Goal: Task Accomplishment & Management: Complete application form

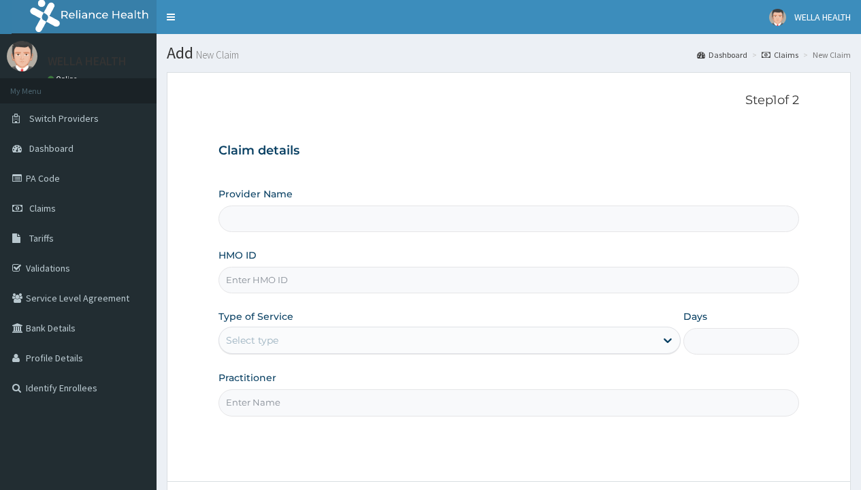
type input "WellaHealth(TELEMEDICINE)"
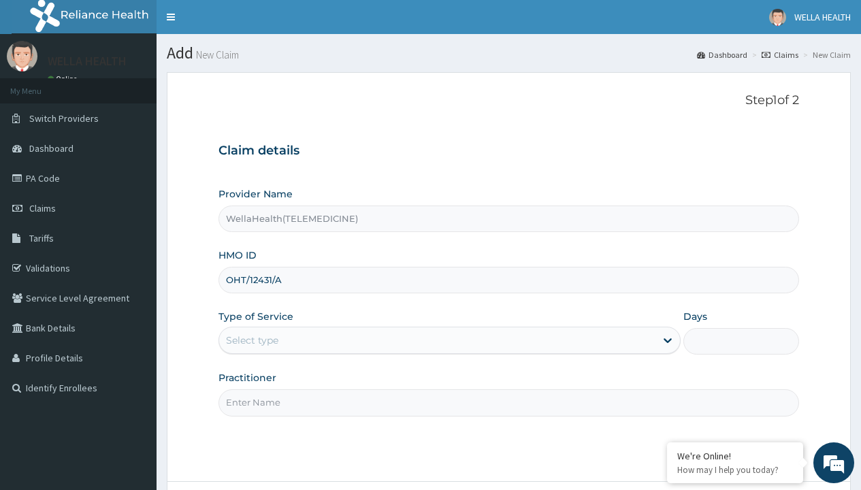
type input "OHT/12431/A"
type input "WellaHealth"
click at [252, 340] on div "Select type" at bounding box center [252, 341] width 52 height 14
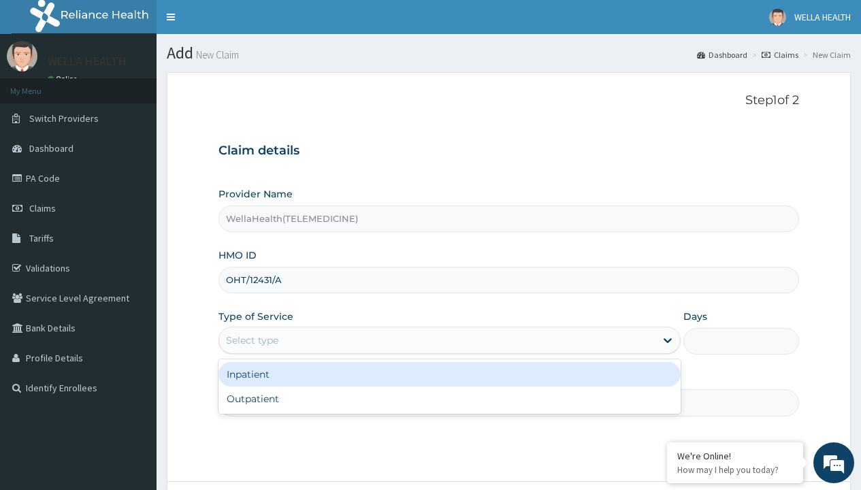
click at [449, 399] on div "Outpatient" at bounding box center [449, 399] width 462 height 25
type input "1"
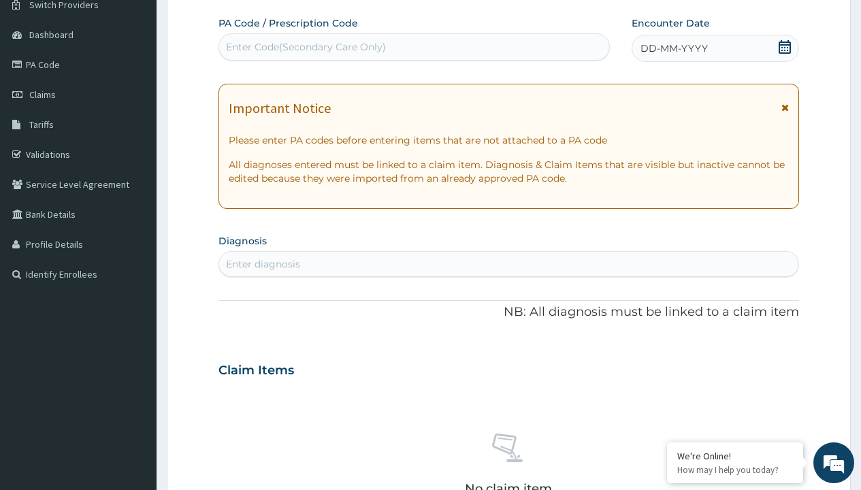
click at [673, 48] on span "DD-MM-YYYY" at bounding box center [674, 49] width 67 height 14
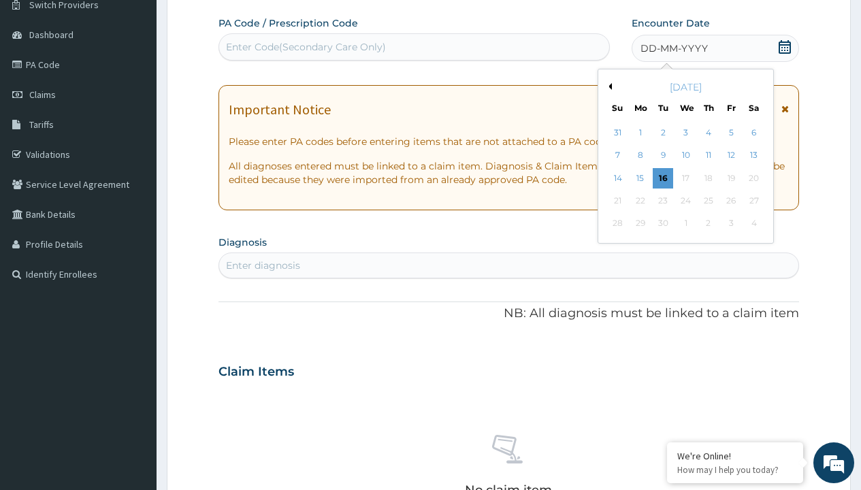
click at [608, 86] on button "Previous Month" at bounding box center [608, 86] width 7 height 7
click at [617, 201] on div "17" at bounding box center [617, 201] width 20 height 20
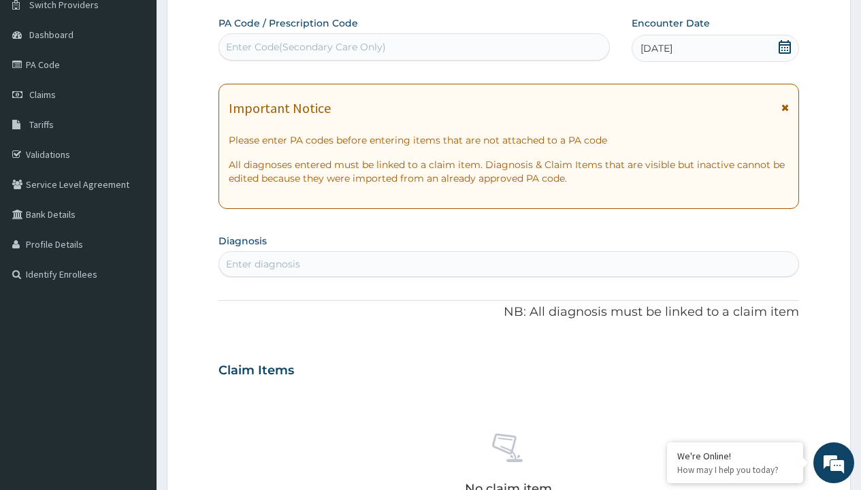
click at [305, 47] on div "Enter Code(Secondary Care Only)" at bounding box center [306, 47] width 160 height 14
type input "PR/7C374DC2"
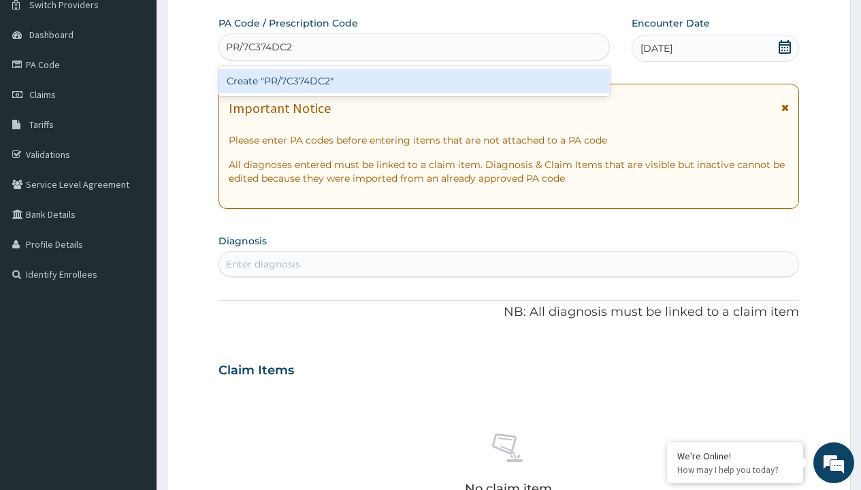
click at [414, 81] on div "Create "PR/7C374DC2"" at bounding box center [413, 81] width 391 height 25
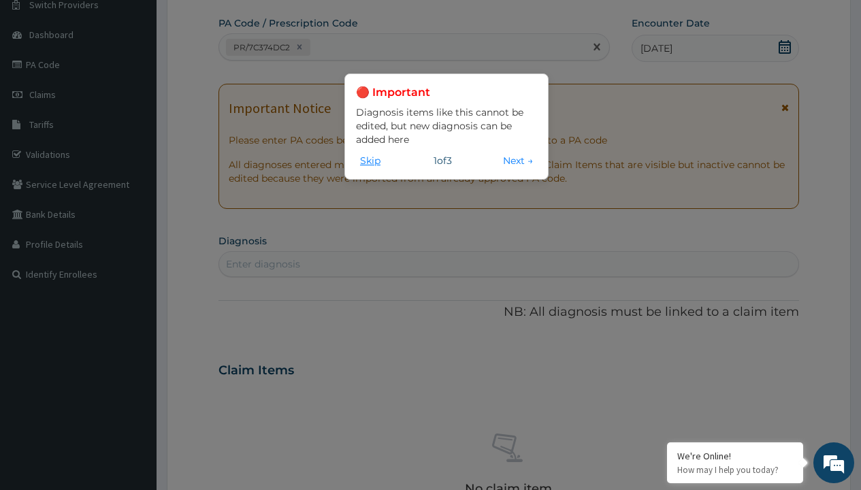
click at [370, 160] on button "Skip" at bounding box center [370, 160] width 29 height 15
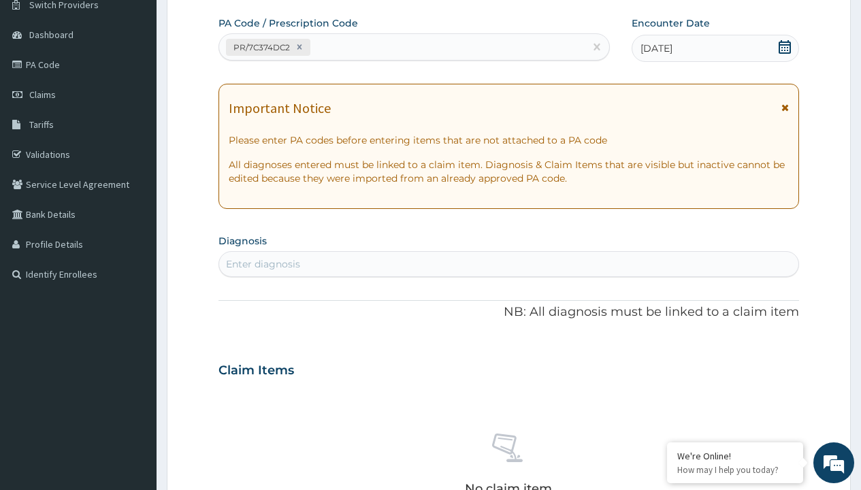
click at [263, 264] on div "Enter diagnosis" at bounding box center [263, 264] width 74 height 14
type input "prescription collected"
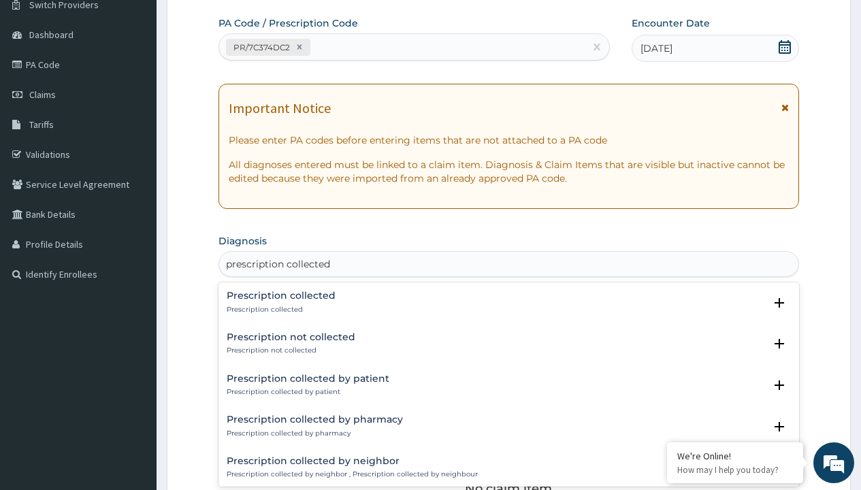
click at [279, 309] on p "Prescription collected" at bounding box center [281, 310] width 109 height 10
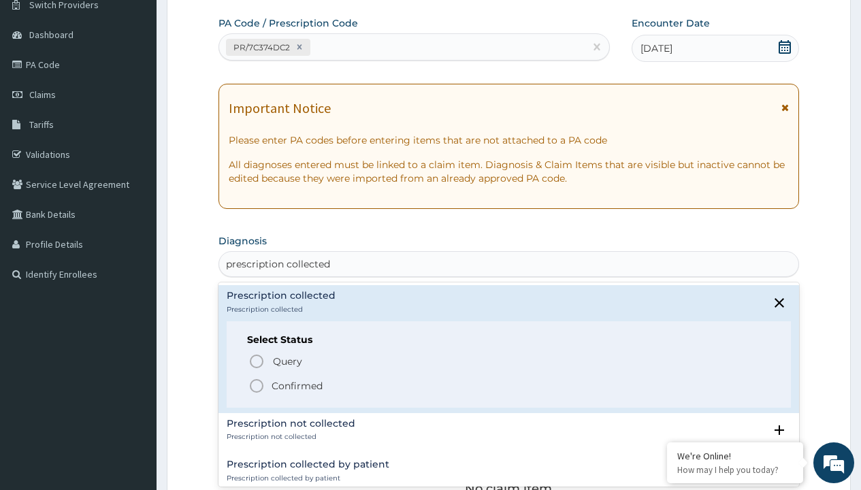
click at [297, 385] on p "Confirmed" at bounding box center [297, 386] width 51 height 14
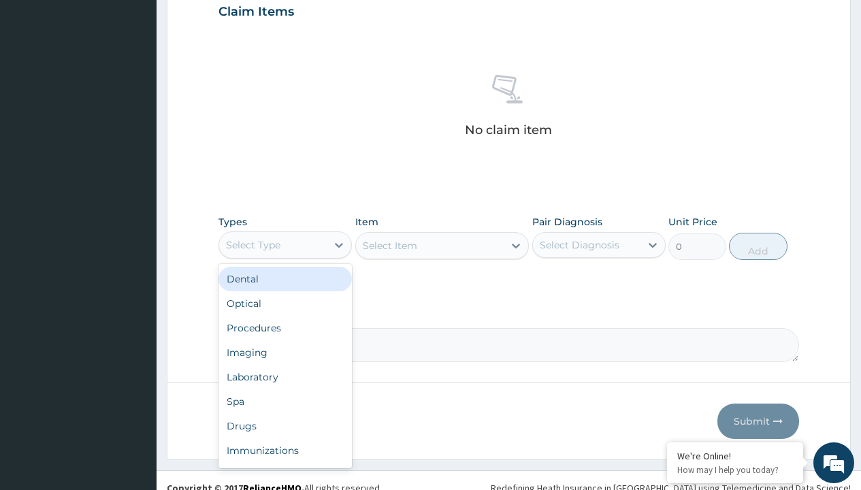
type input "procedures"
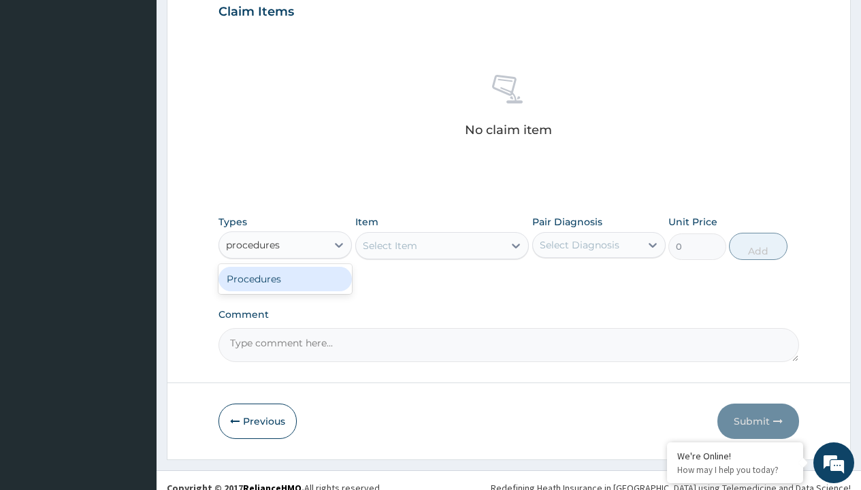
click at [285, 278] on div "Procedures" at bounding box center [284, 279] width 133 height 25
click at [389, 245] on div "Select Item" at bounding box center [390, 246] width 54 height 14
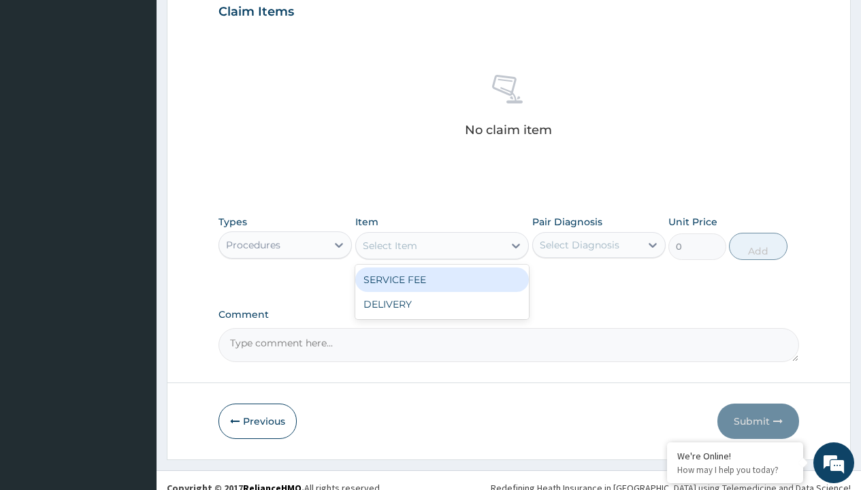
type input "service fee"
click at [442, 279] on div "SERVICE FEE" at bounding box center [442, 280] width 174 height 25
type input "100"
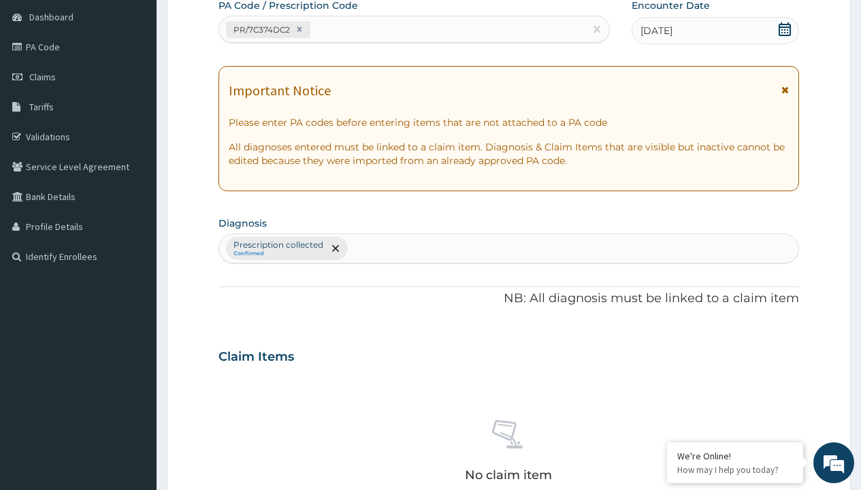
type input "prescription collected"
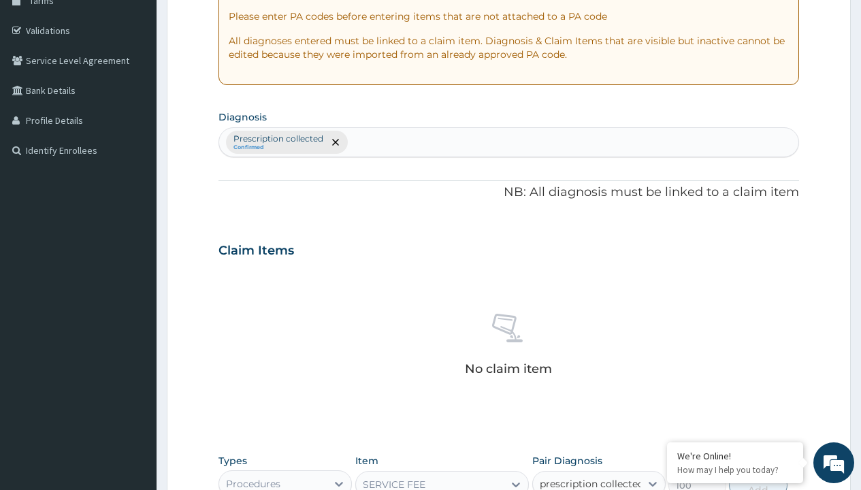
checkbox input "true"
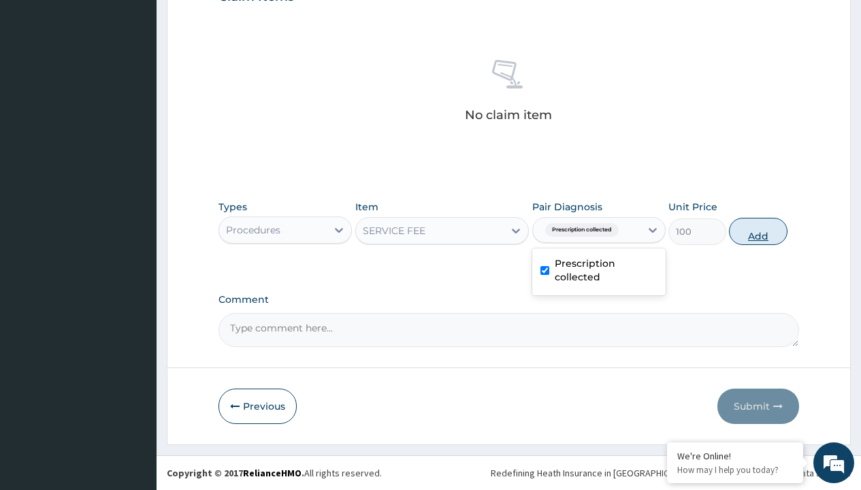
click at [758, 231] on button "Add" at bounding box center [758, 231] width 58 height 27
type input "0"
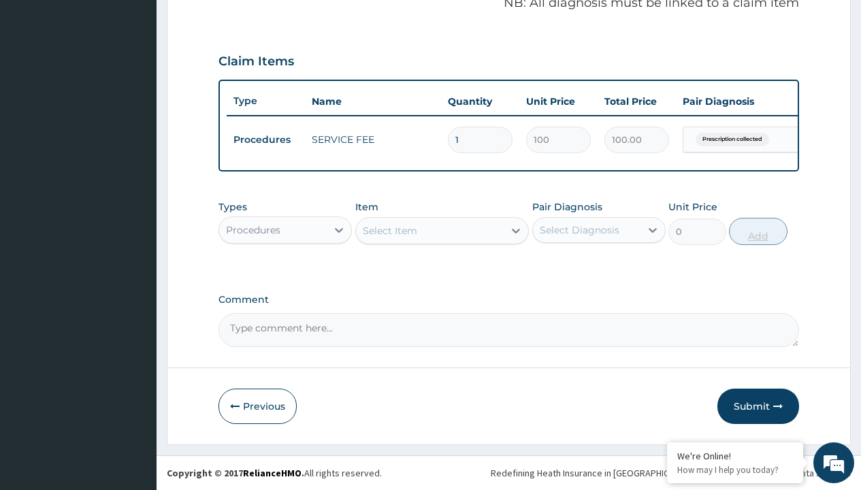
scroll to position [437, 0]
click at [253, 229] on div "Procedures" at bounding box center [253, 230] width 54 height 14
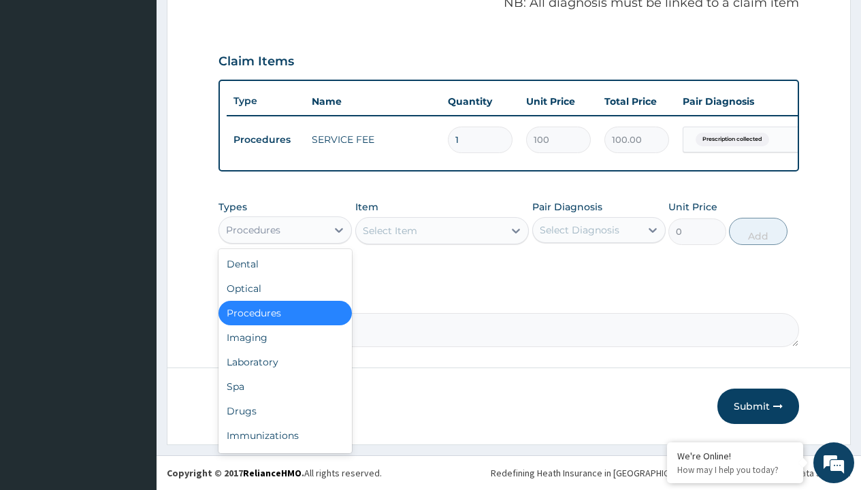
type input "drugs"
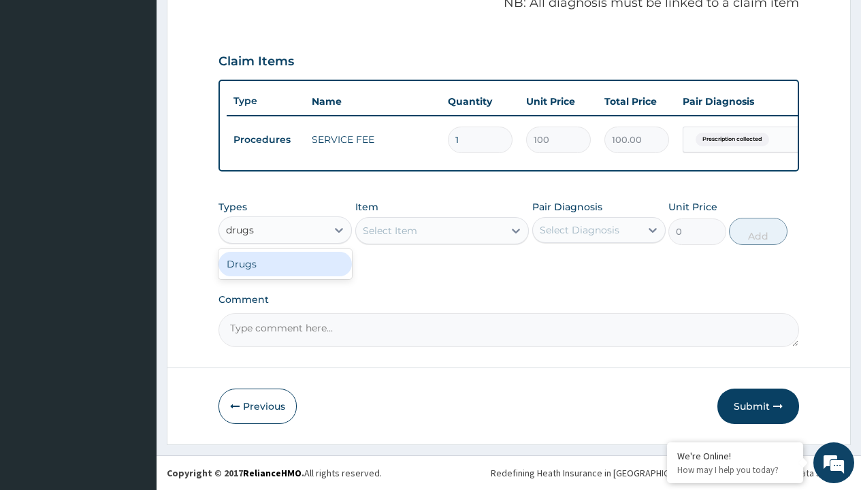
scroll to position [0, 0]
click at [285, 263] on div "Drugs" at bounding box center [284, 264] width 133 height 25
click at [389, 230] on div "Select Item" at bounding box center [442, 230] width 174 height 27
type input "[MEDICAL_DATA] 500mg by 10 ciprogem/pack"
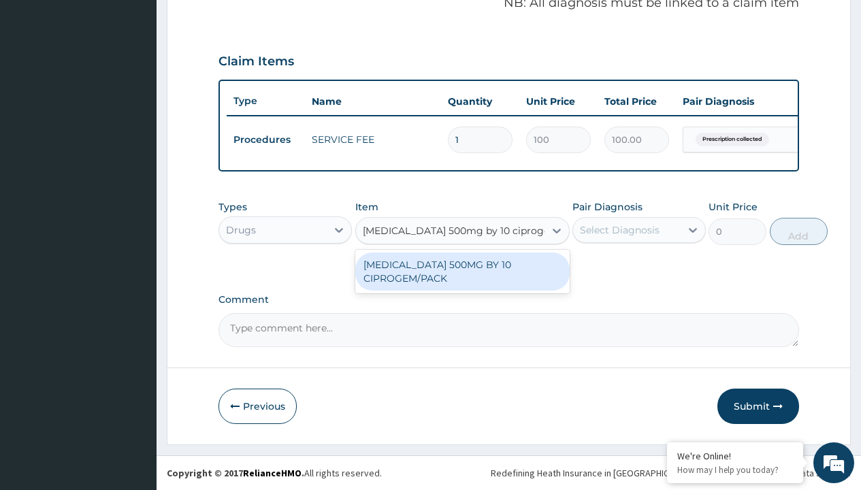
click at [462, 271] on div "[MEDICAL_DATA] 500MG BY 10 CIPROGEM/PACK" at bounding box center [462, 272] width 214 height 38
type input "440"
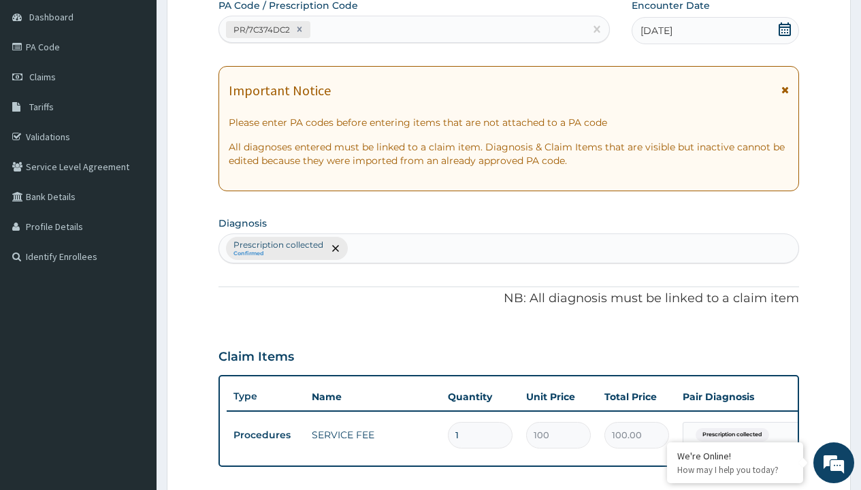
type input "prescription collected"
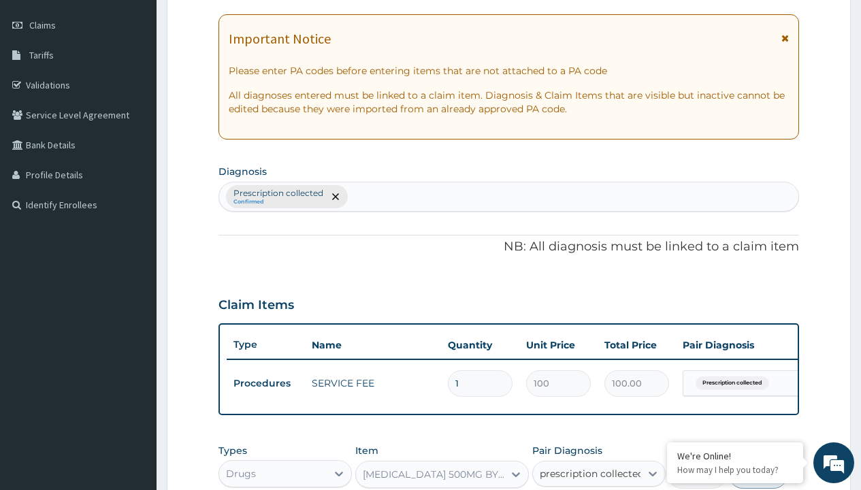
checkbox input "true"
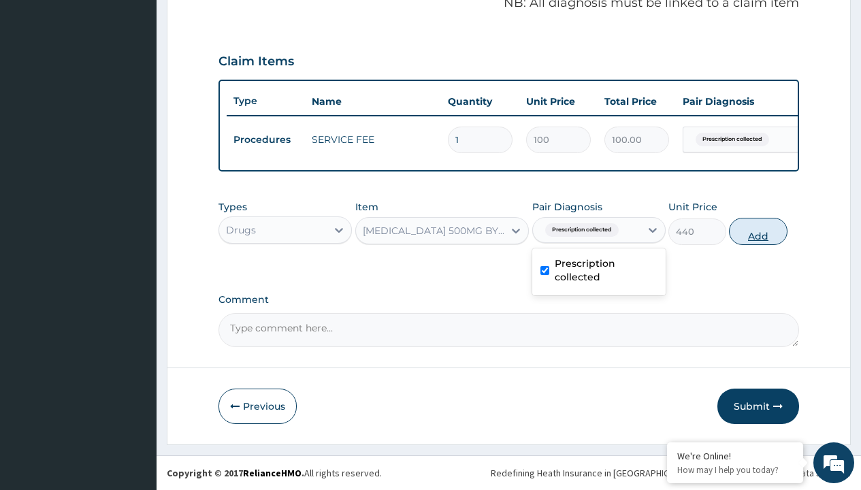
click at [758, 231] on button "Add" at bounding box center [758, 231] width 58 height 27
type input "0"
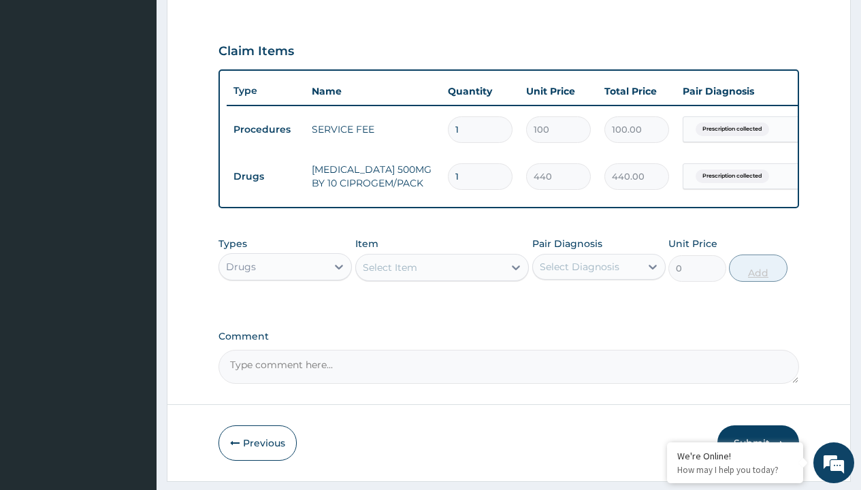
type input "10"
type input "4400.00"
type input "10"
click at [265, 176] on td "Drugs" at bounding box center [266, 176] width 78 height 25
type input "drugs"
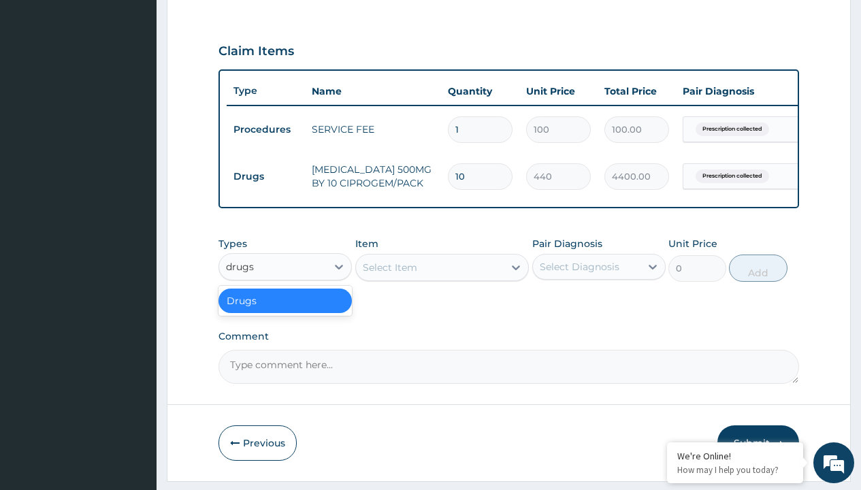
scroll to position [0, 0]
click at [285, 310] on div "Drugs" at bounding box center [284, 301] width 133 height 25
click at [389, 274] on div "Select Item" at bounding box center [390, 268] width 54 height 14
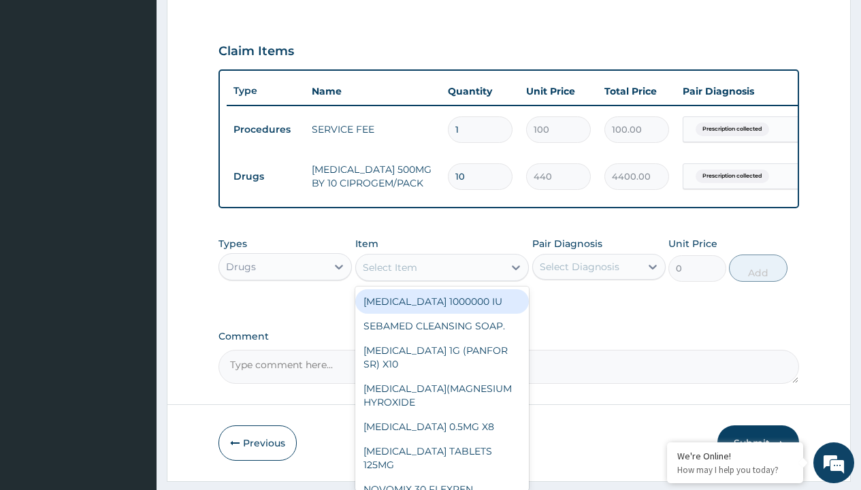
type input "arthermeter + [MEDICAL_DATA] tab (lokmal)"
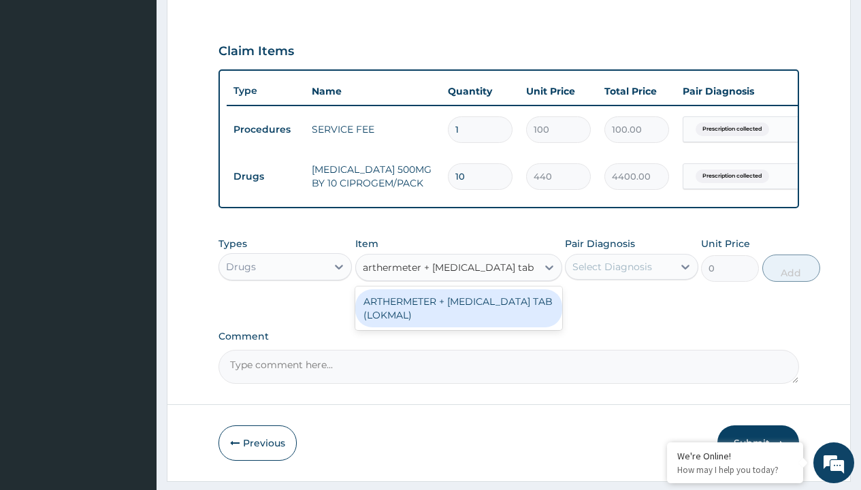
click at [458, 318] on div "ARTHERMETER + [MEDICAL_DATA] TAB (LOKMAL)" at bounding box center [458, 308] width 207 height 38
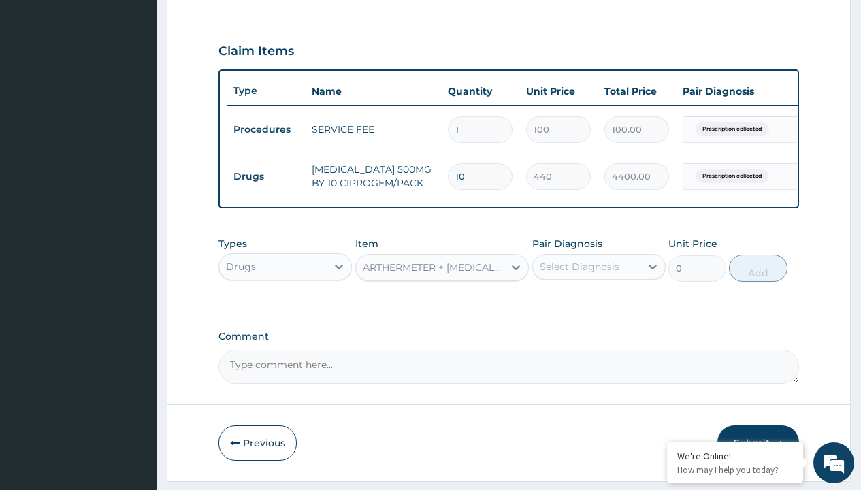
type input "300"
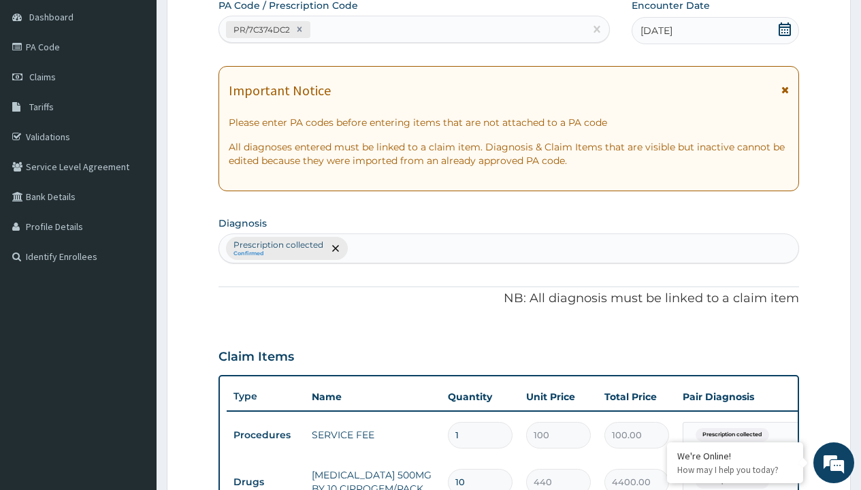
type input "prescription collected"
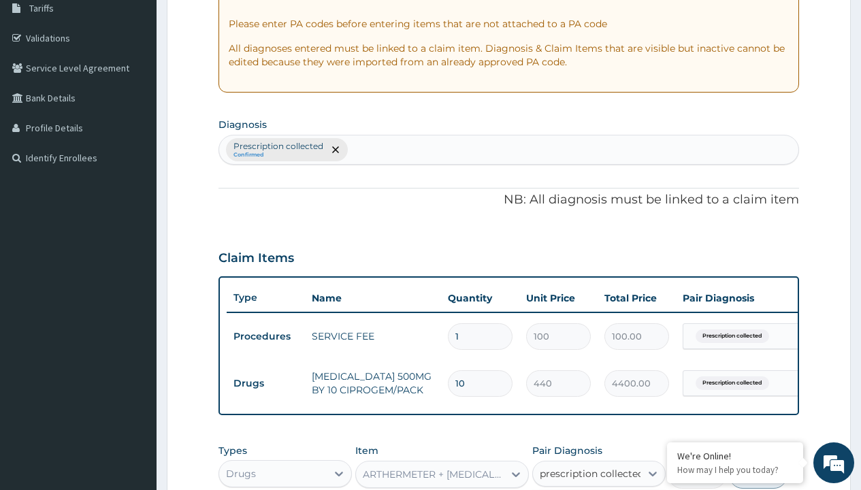
checkbox input "true"
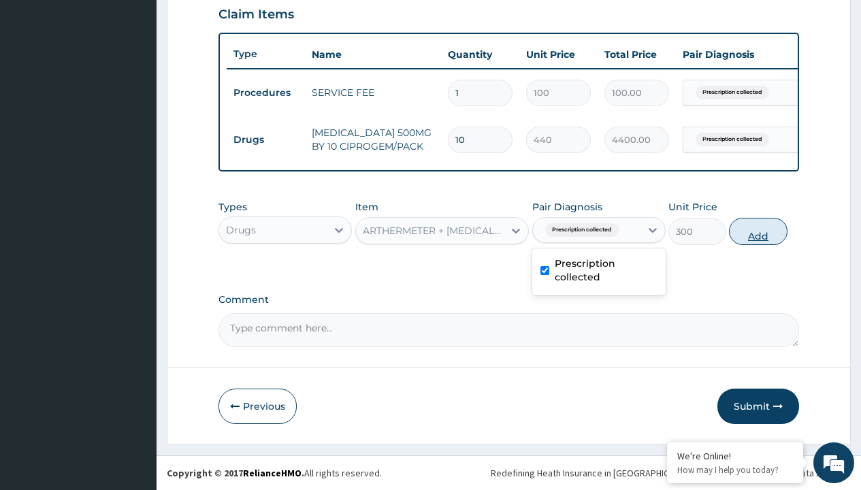
click at [758, 231] on button "Add" at bounding box center [758, 231] width 58 height 27
type input "0"
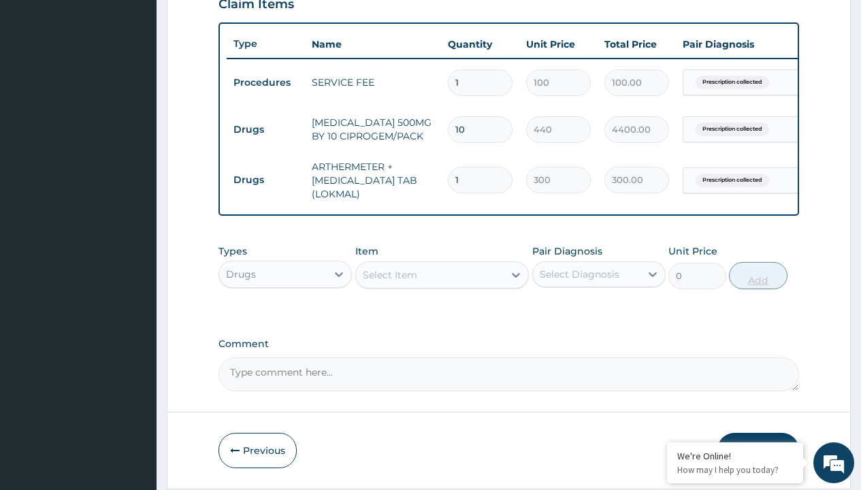
type input "6"
type input "1800.00"
type input "6"
click at [265, 129] on td "Drugs" at bounding box center [266, 129] width 78 height 25
type input "drugs"
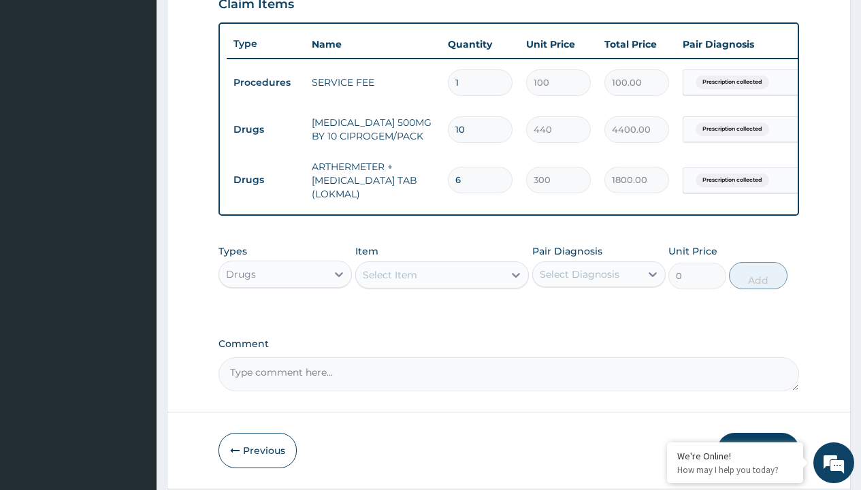
scroll to position [0, 0]
click at [285, 318] on div "Drugs" at bounding box center [284, 308] width 133 height 25
click at [389, 282] on div "Select Item" at bounding box center [390, 275] width 54 height 14
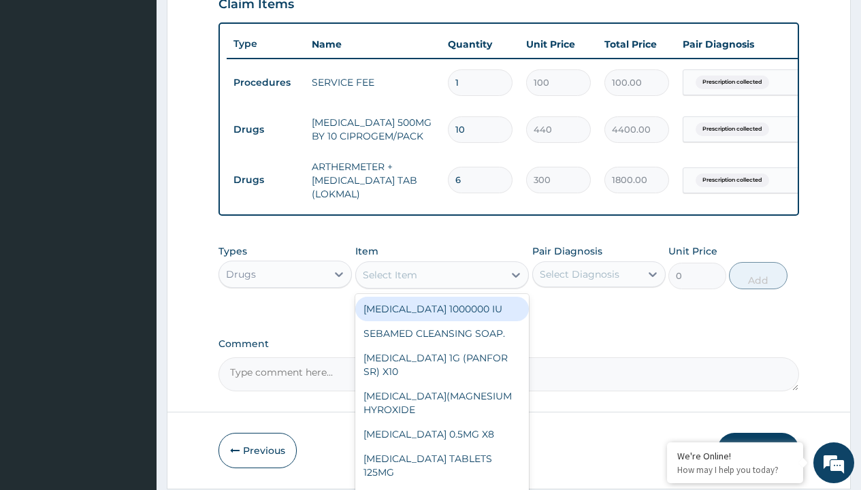
type input "[MEDICAL_DATA] caps 2mg/sach"
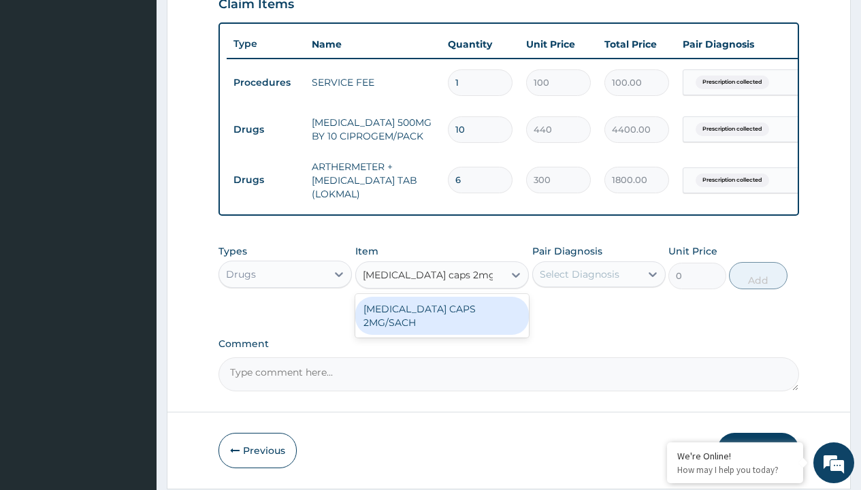
click at [442, 319] on div "[MEDICAL_DATA] CAPS 2MG/SACH" at bounding box center [442, 316] width 174 height 38
type input "420"
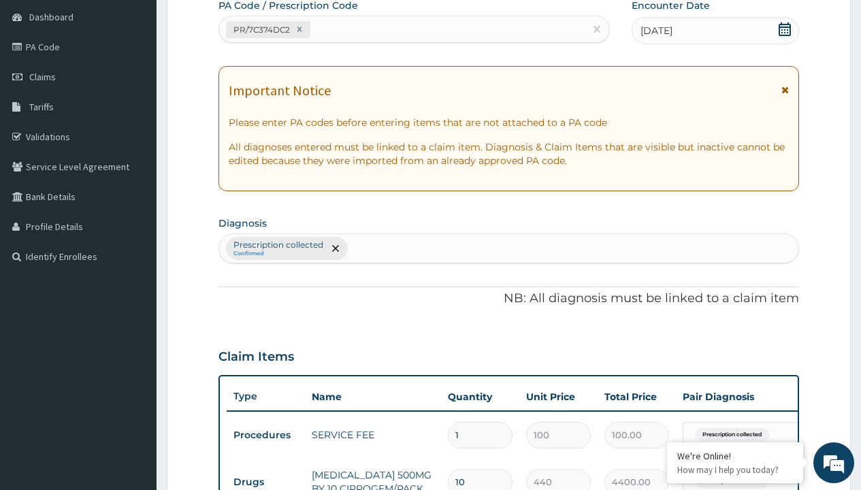
type input "prescription collected"
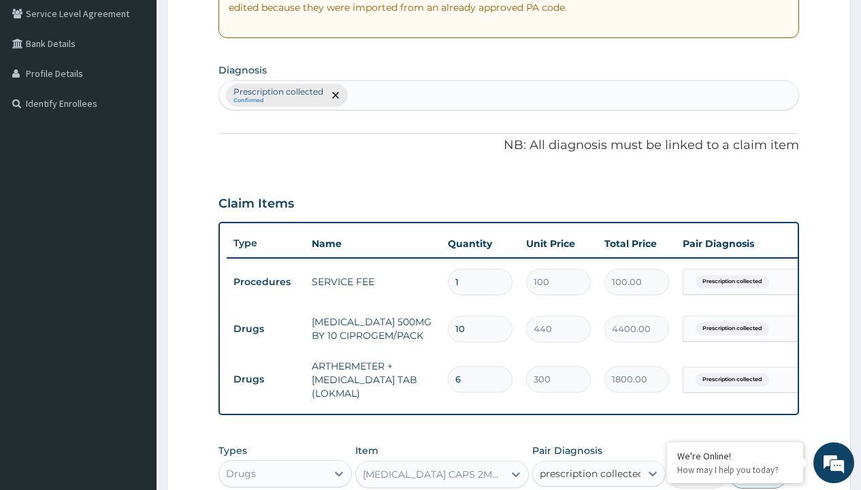
checkbox input "true"
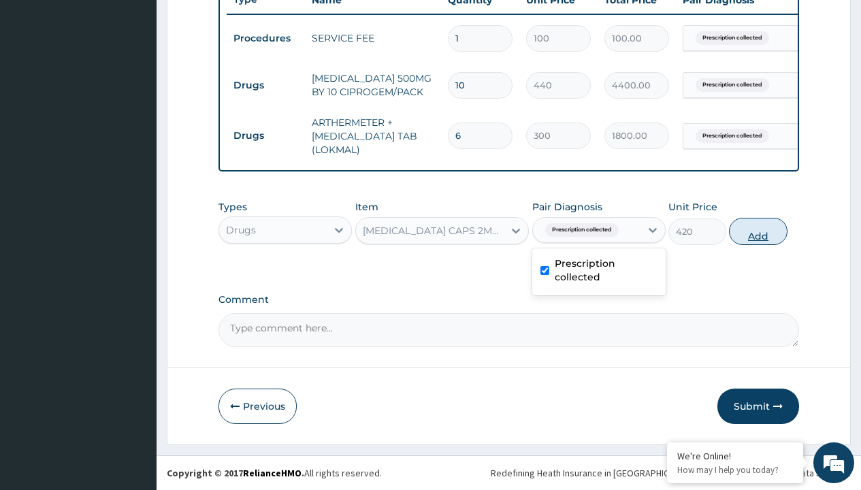
click at [758, 231] on button "Add" at bounding box center [758, 231] width 58 height 27
type input "0"
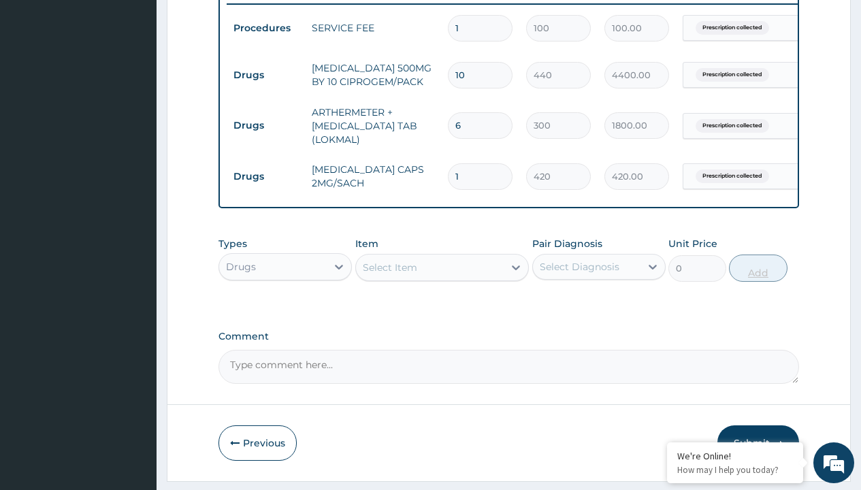
type input "10"
type input "4200.00"
type input "10"
click at [265, 75] on td "Drugs" at bounding box center [266, 75] width 78 height 25
type input "drugs"
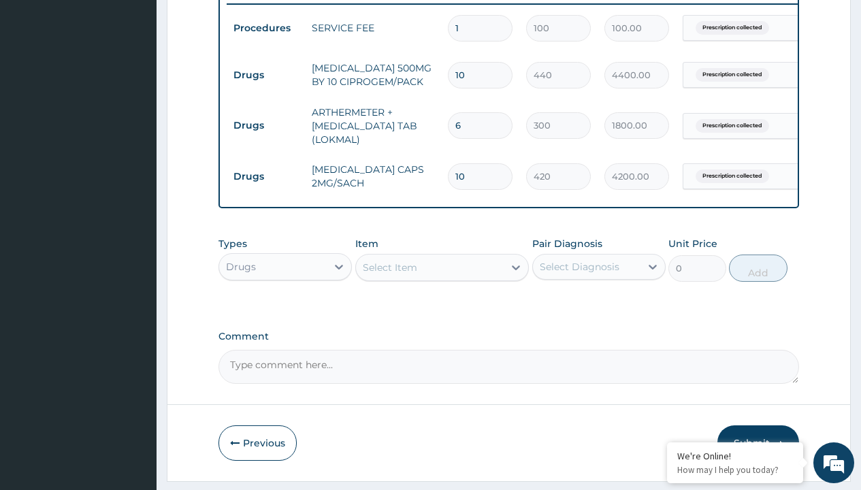
scroll to position [0, 0]
click at [285, 310] on div "Drugs" at bounding box center [284, 301] width 133 height 25
click at [389, 274] on div "Select Item" at bounding box center [390, 268] width 54 height 14
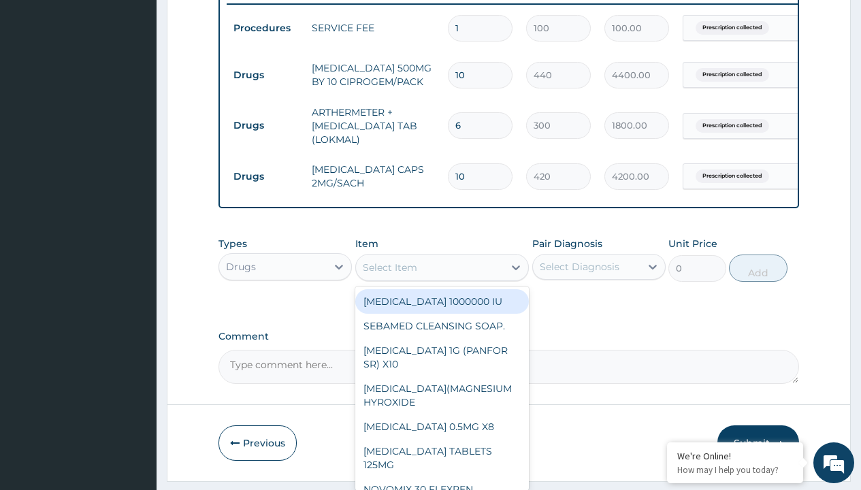
type input "ors/sachet"
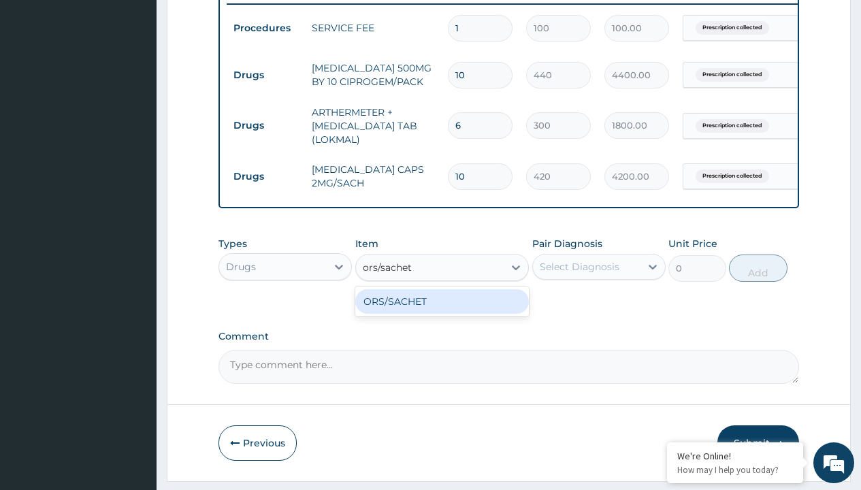
click at [442, 311] on div "ORS/SACHET" at bounding box center [442, 301] width 174 height 25
type input "600"
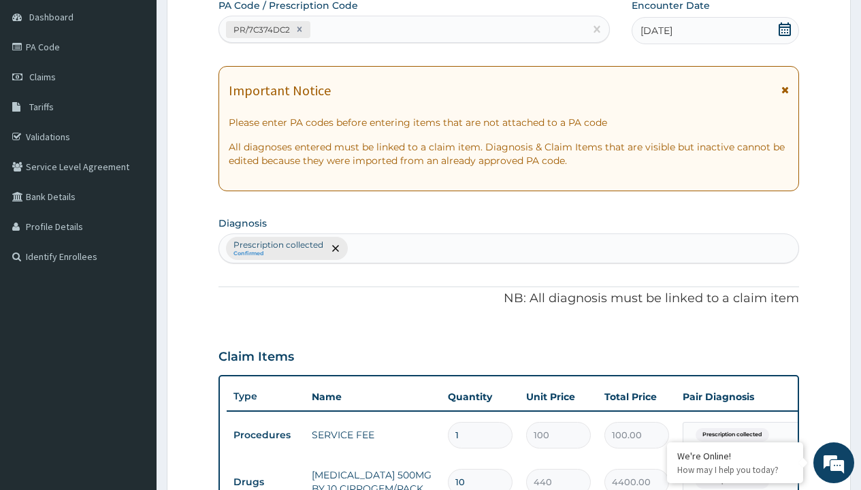
type input "prescription collected"
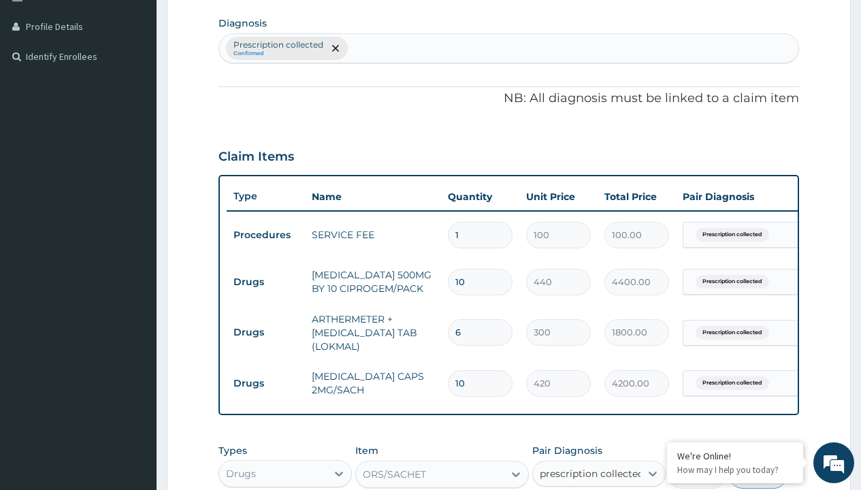
checkbox input "true"
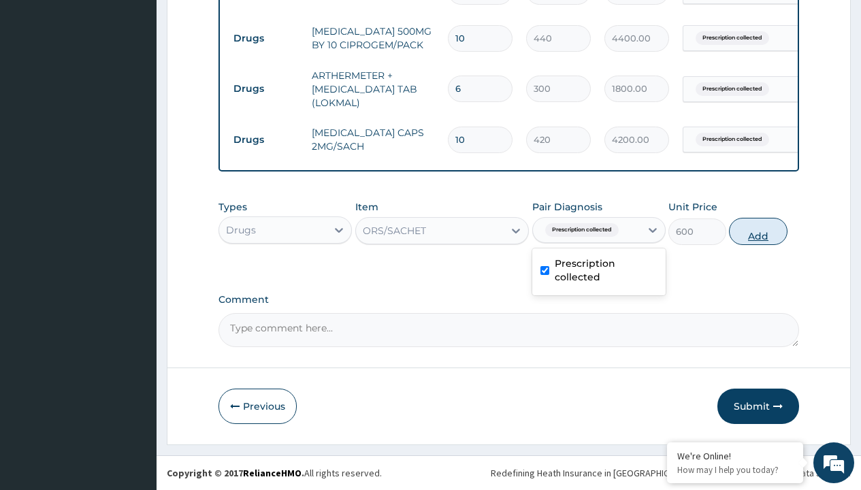
click at [758, 231] on button "Add" at bounding box center [758, 231] width 58 height 27
type input "0"
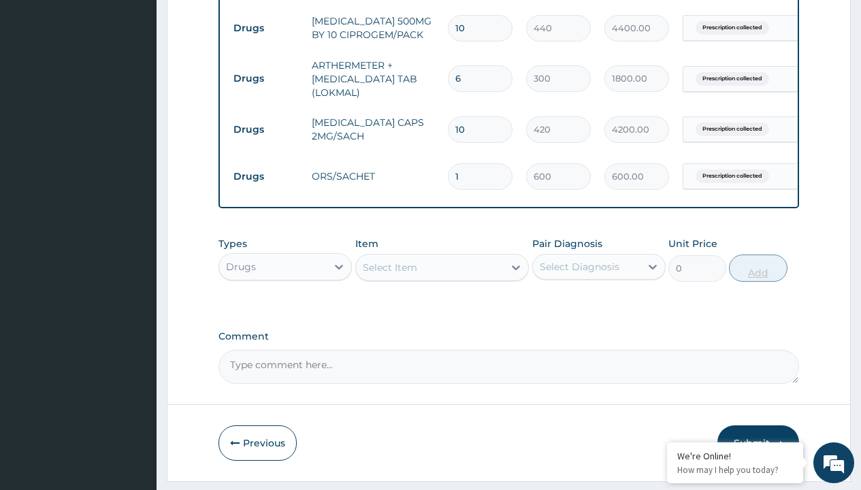
type input "2"
type input "1200.00"
type input "2"
click at [265, 28] on td "Drugs" at bounding box center [266, 28] width 78 height 25
type input "drugs"
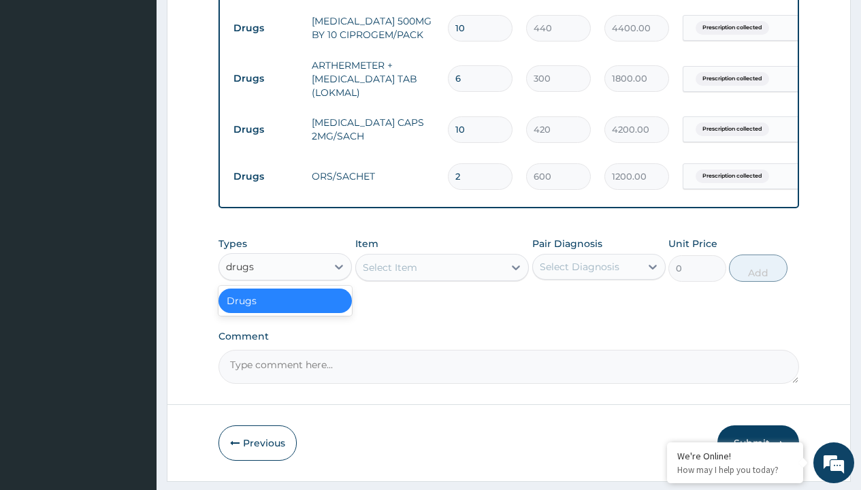
click at [285, 310] on div "Drugs" at bounding box center [284, 301] width 133 height 25
click at [389, 274] on div "Select Item" at bounding box center [390, 268] width 54 height 14
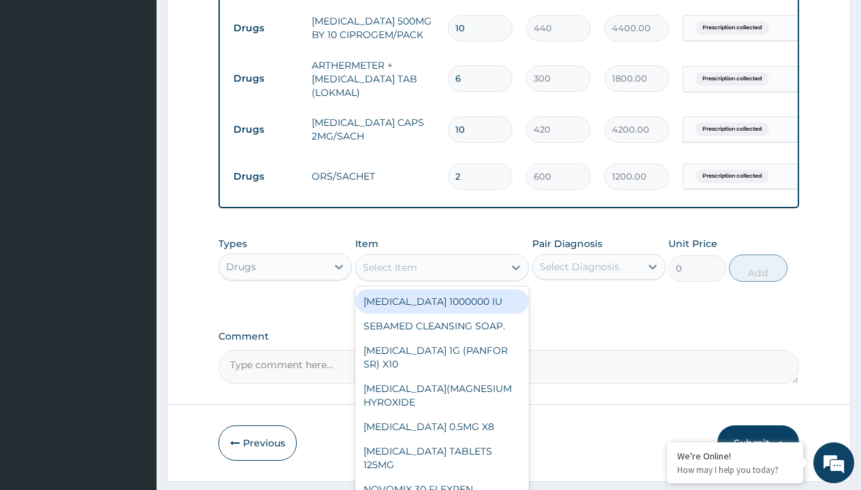
type input "emzor pcm tablet/sach"
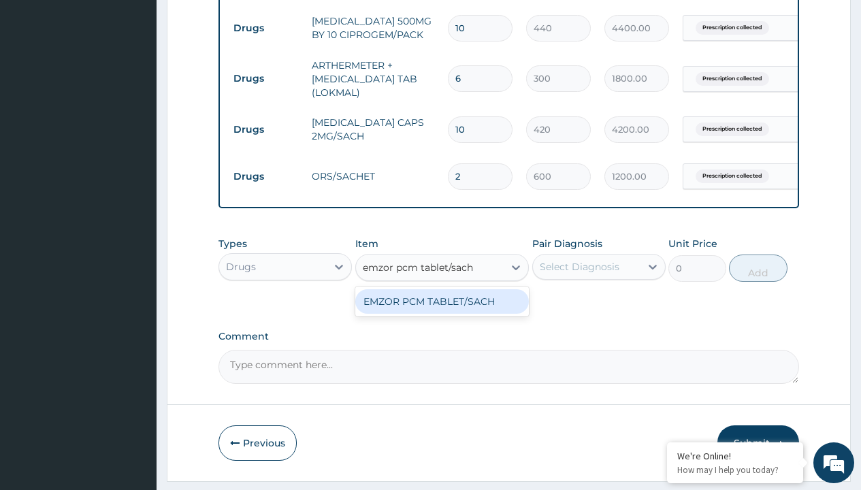
click at [442, 311] on div "EMZOR PCM TABLET/SACH" at bounding box center [442, 301] width 174 height 25
type input "25"
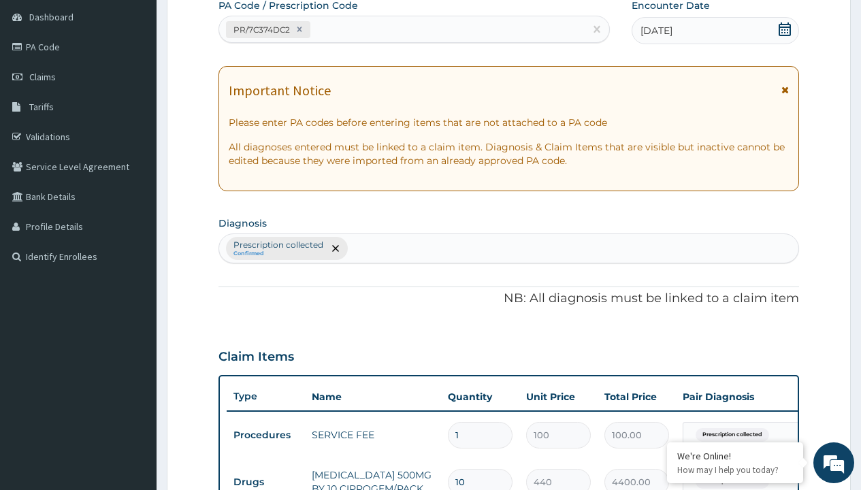
type input "prescription collected"
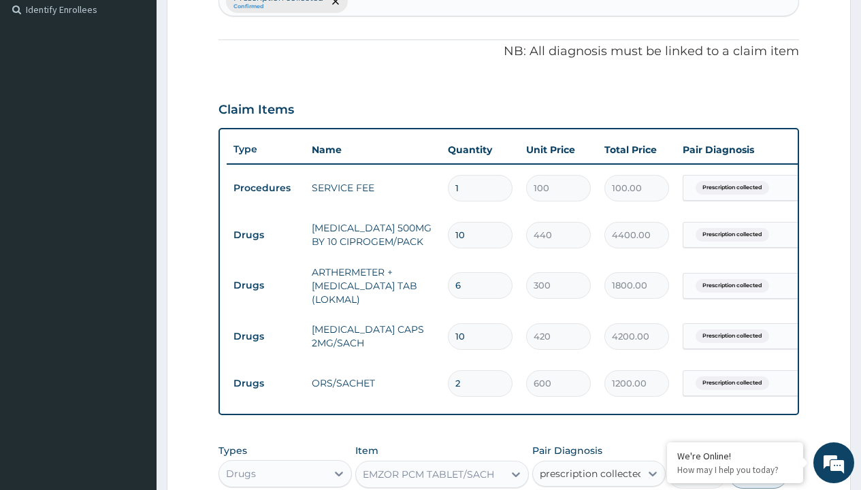
checkbox input "true"
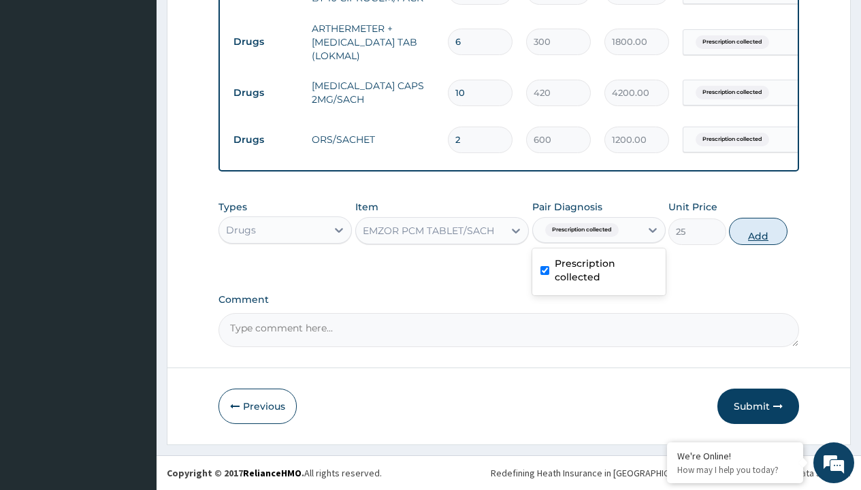
click at [758, 231] on button "Add" at bounding box center [758, 231] width 58 height 27
type input "0"
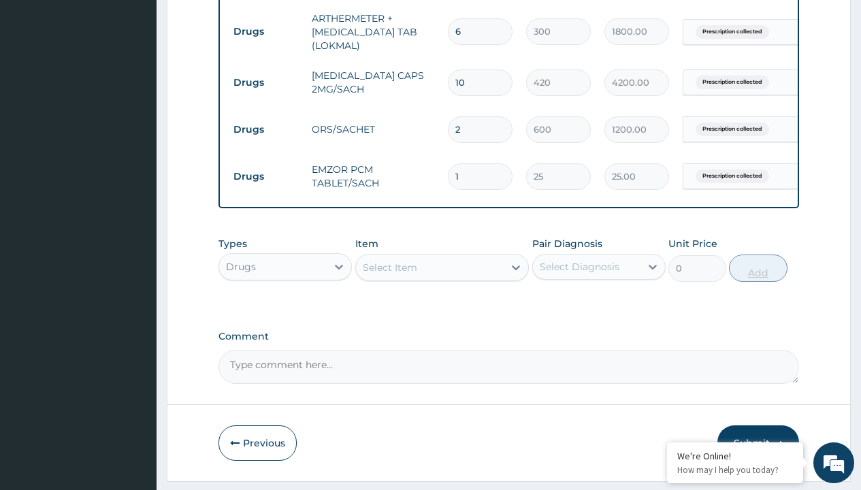
type input "24"
type input "600.00"
type input "24"
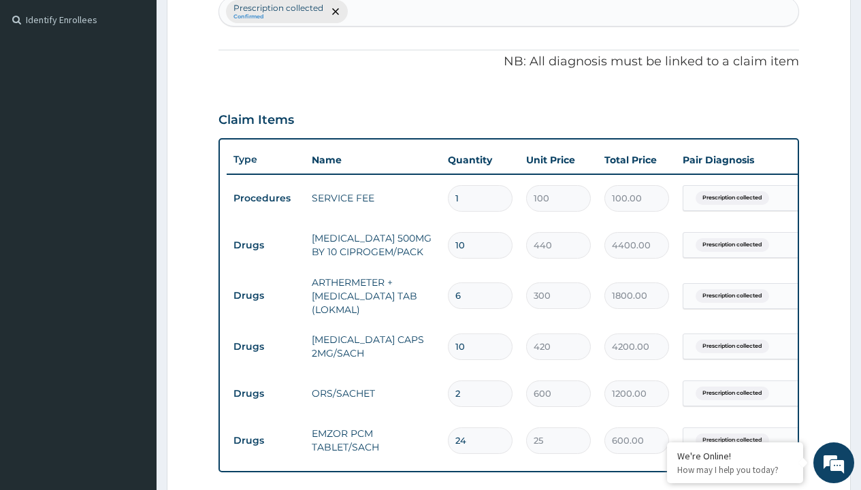
type input "drugs"
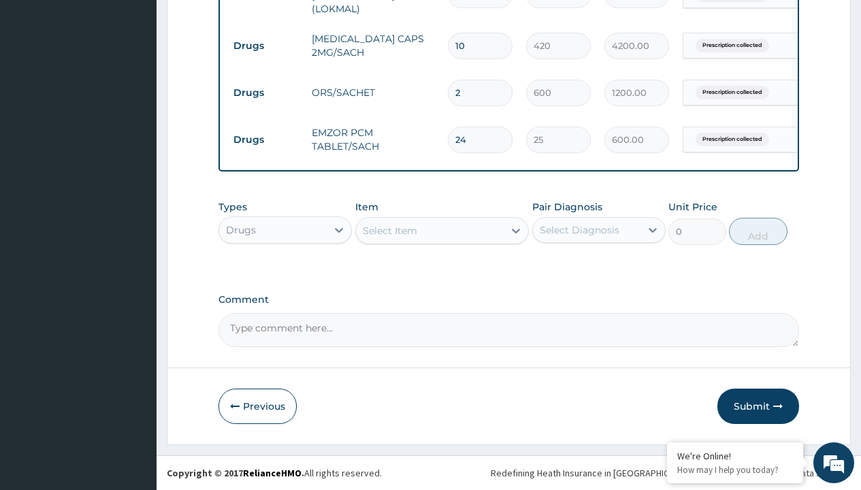
click at [389, 230] on div "Select Item" at bounding box center [390, 231] width 54 height 14
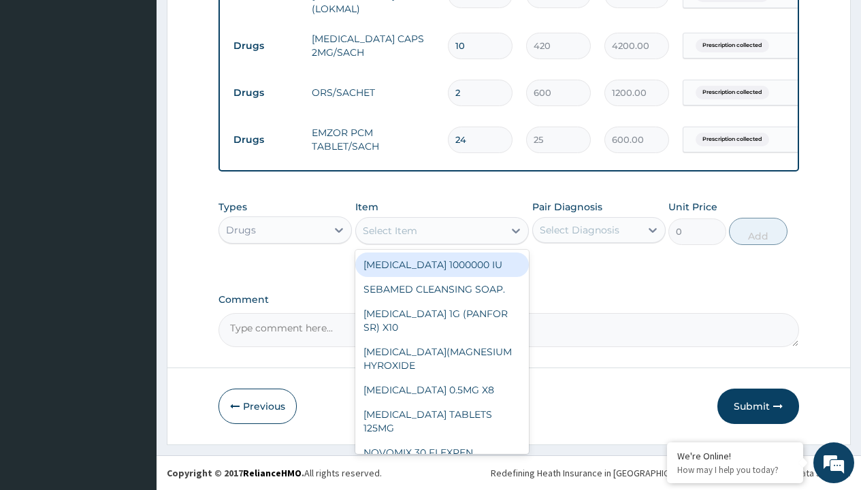
type input "zinc 20mg by 10"
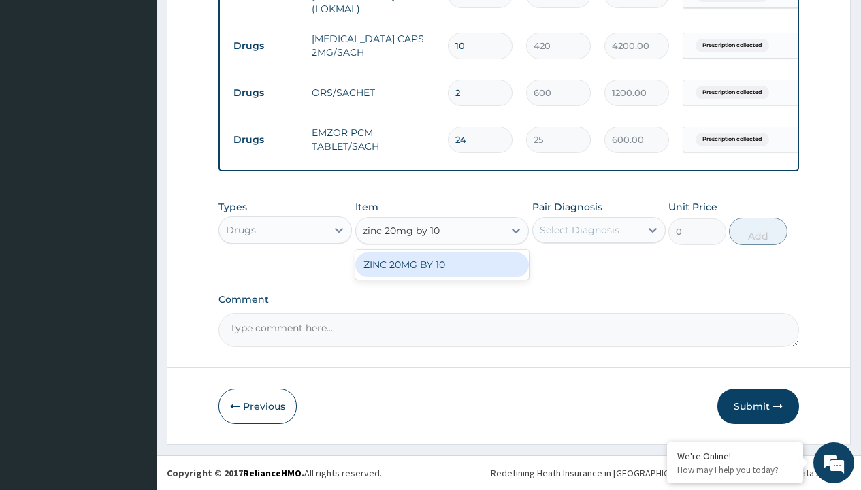
click at [442, 264] on div "ZINC 20MG BY 10" at bounding box center [442, 265] width 174 height 25
type input "15"
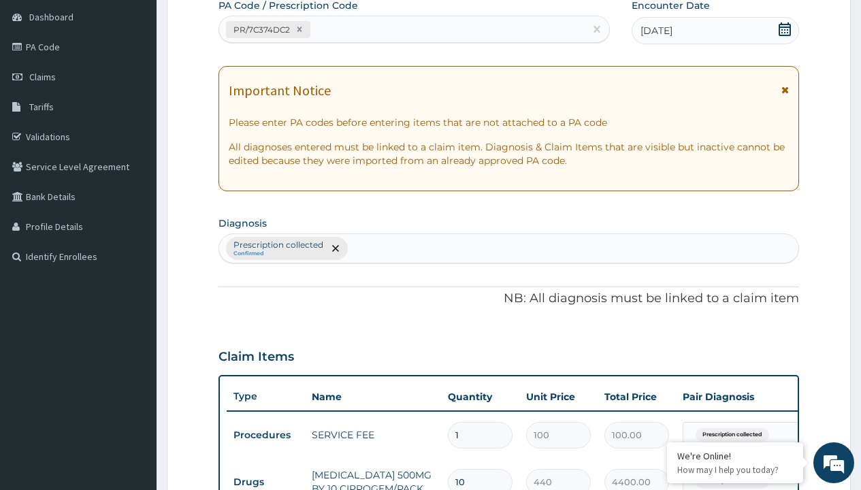
type input "prescription collected"
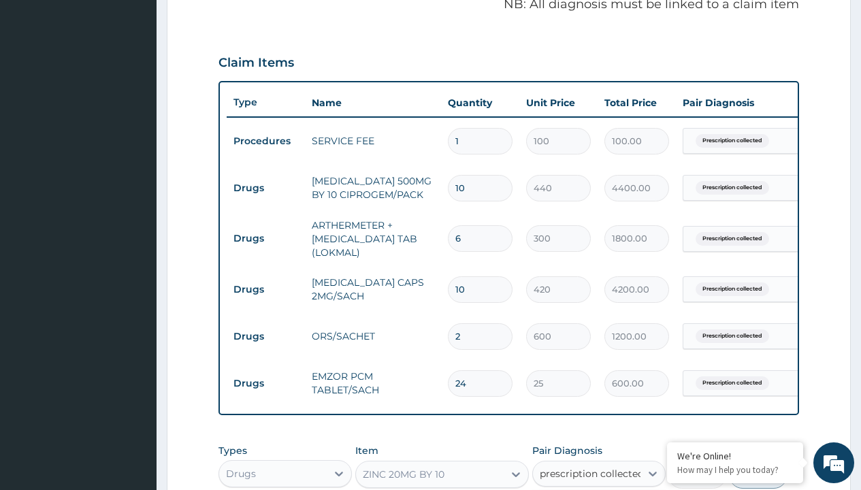
checkbox input "true"
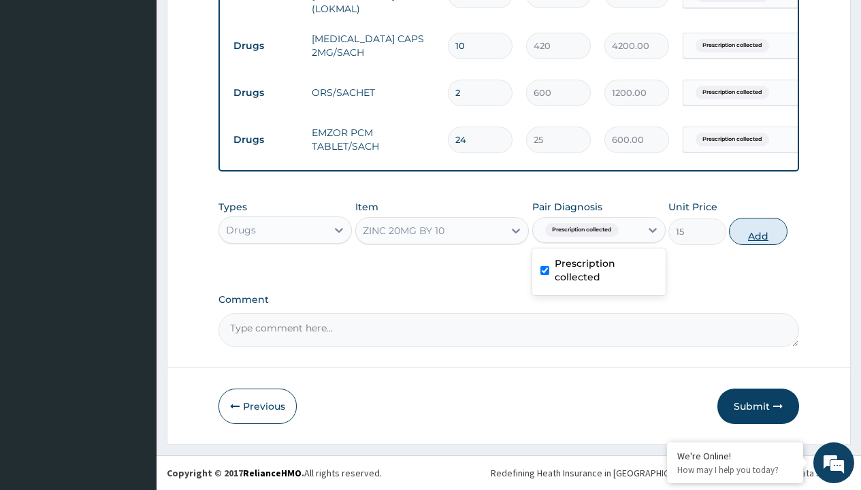
click at [758, 231] on button "Add" at bounding box center [758, 231] width 58 height 27
type input "0"
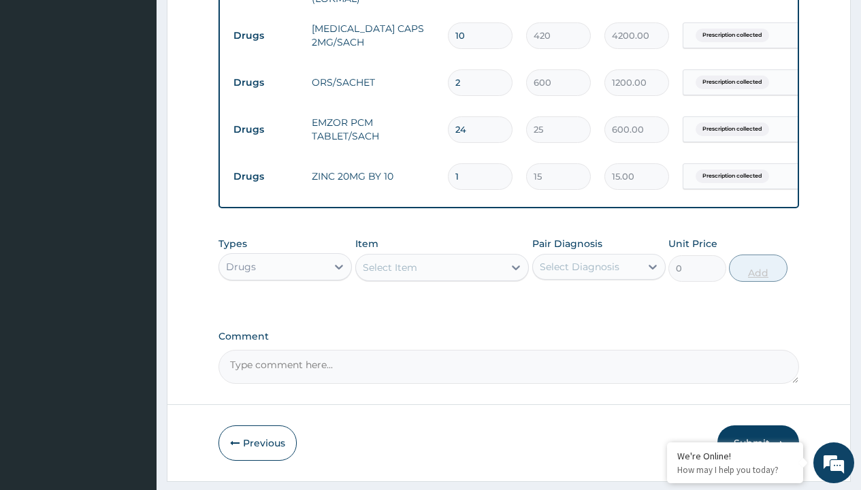
type input "10"
type input "150.00"
type input "10"
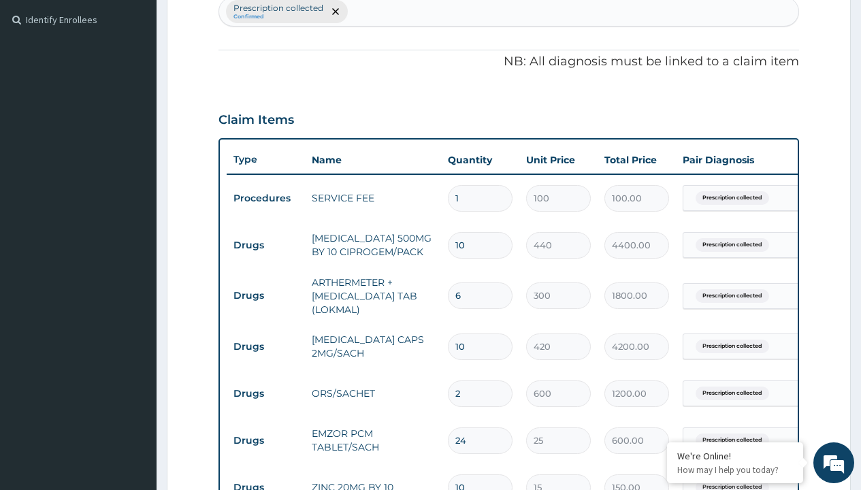
type input "drugs"
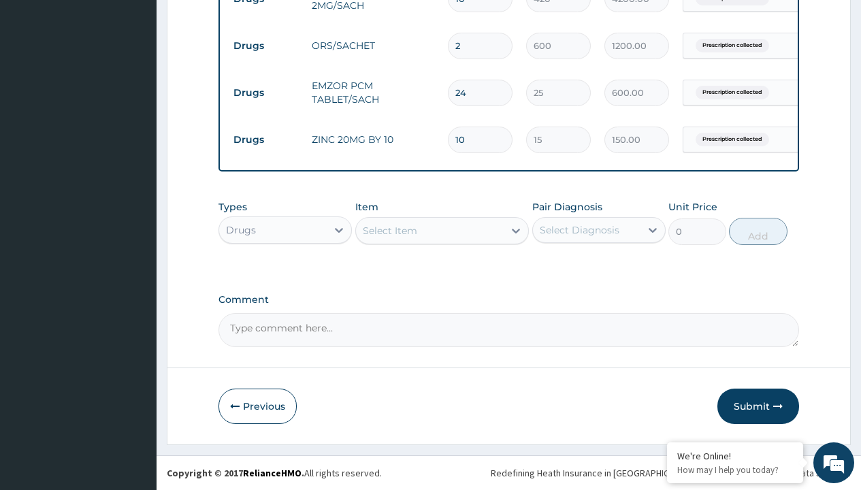
click at [389, 230] on div "Select Item" at bounding box center [390, 231] width 54 height 14
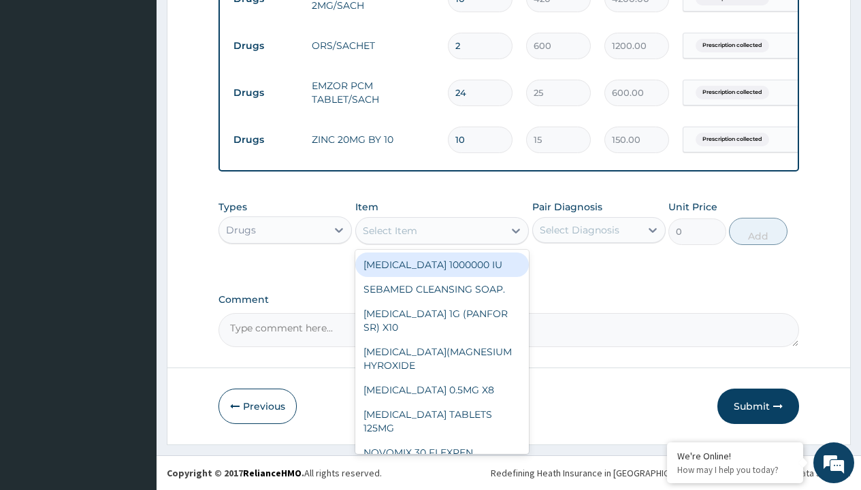
type input "tanzol suspension ([MEDICAL_DATA])/[PERSON_NAME]"
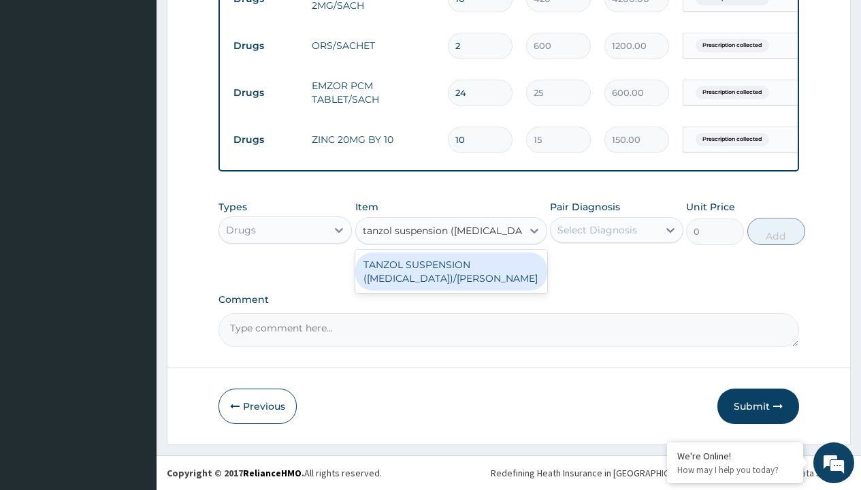
click at [451, 271] on div "TANZOL SUSPENSION ([MEDICAL_DATA])/[PERSON_NAME]" at bounding box center [451, 272] width 192 height 38
type input "617.5"
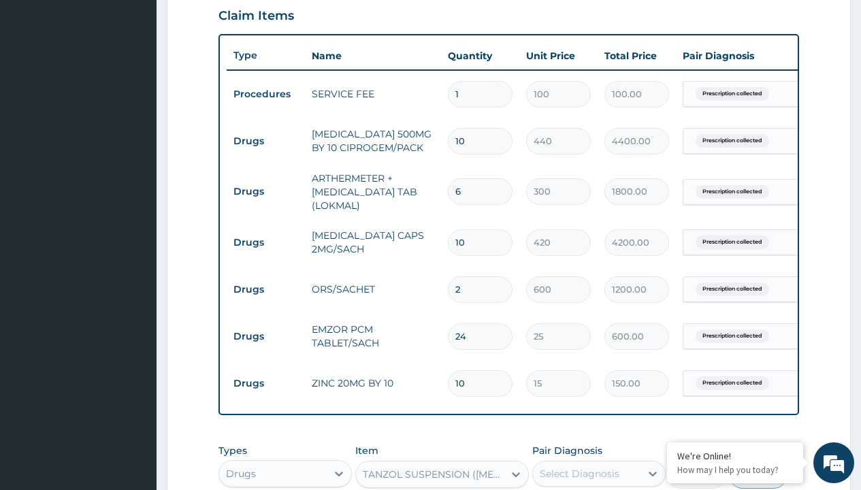
type input "prescription collected"
checkbox input "true"
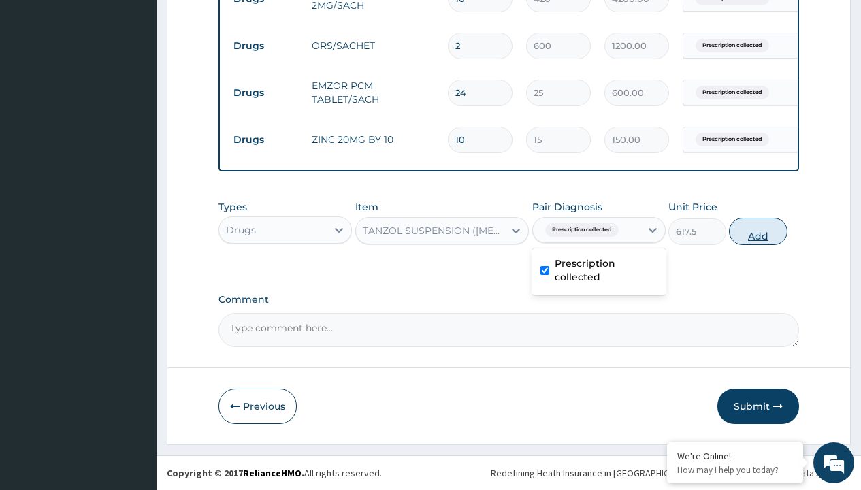
click at [758, 231] on button "Add" at bounding box center [758, 231] width 58 height 27
type input "0"
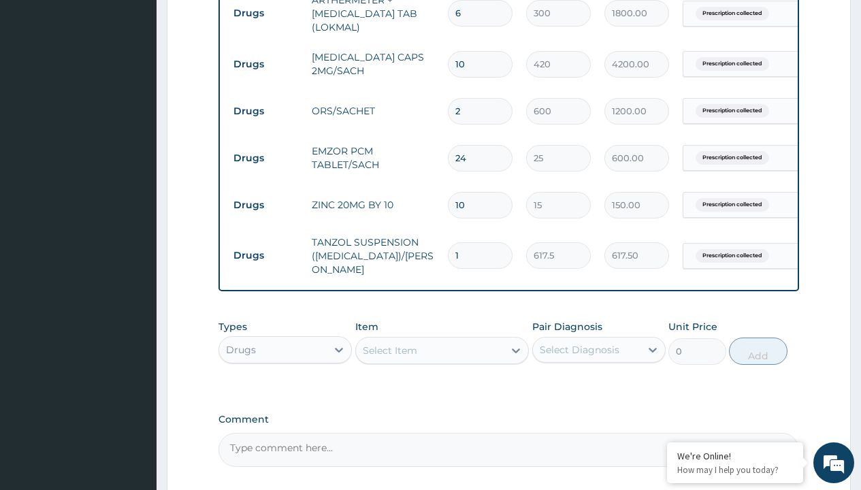
scroll to position [623, 0]
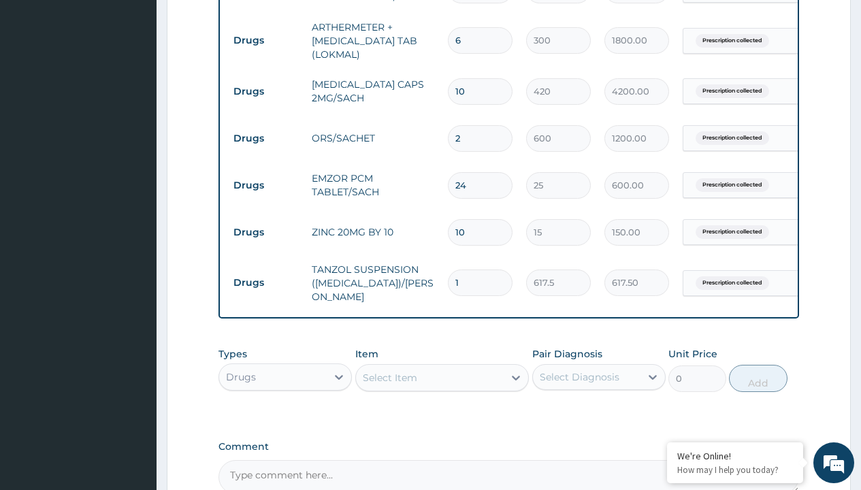
click at [485, 91] on input "10" at bounding box center [480, 91] width 65 height 27
type input "1"
type input "420.00"
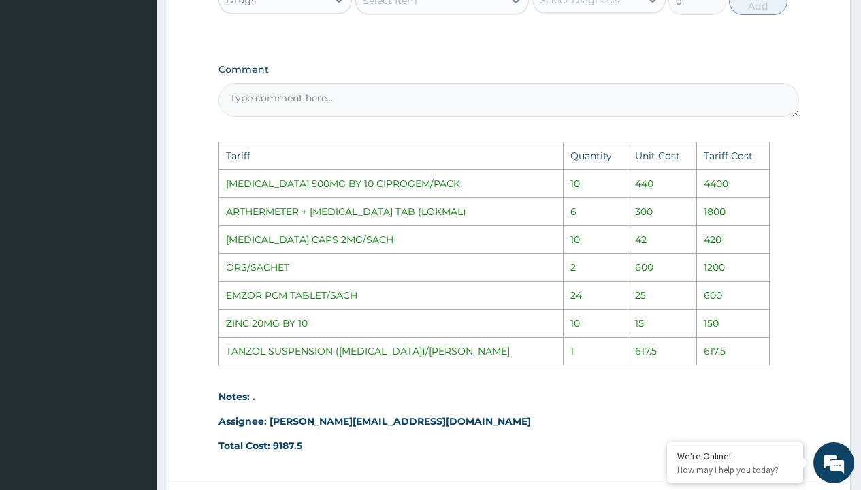
scroll to position [1116, 0]
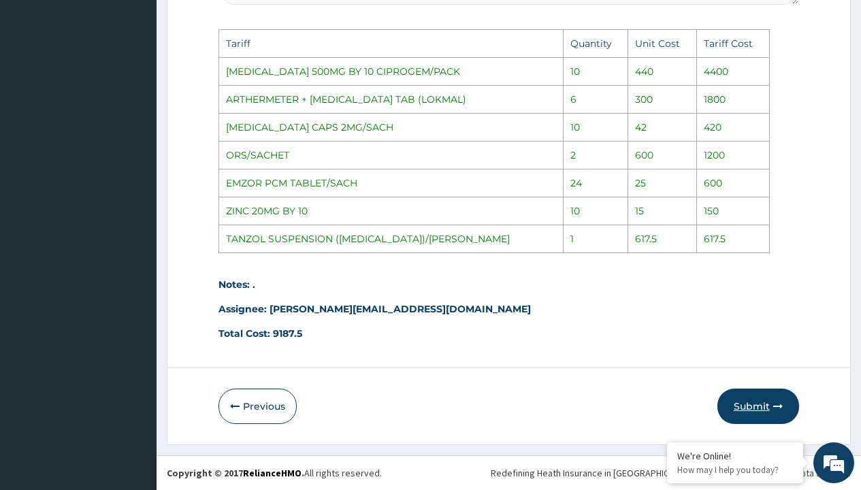
type input "1"
click at [754, 404] on button "Submit" at bounding box center [758, 406] width 82 height 35
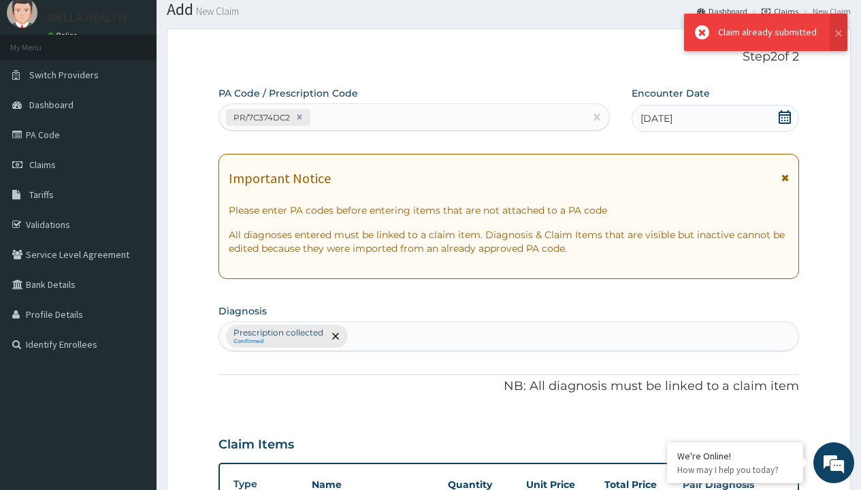
scroll to position [773, 0]
